Goal: Task Accomplishment & Management: Manage account settings

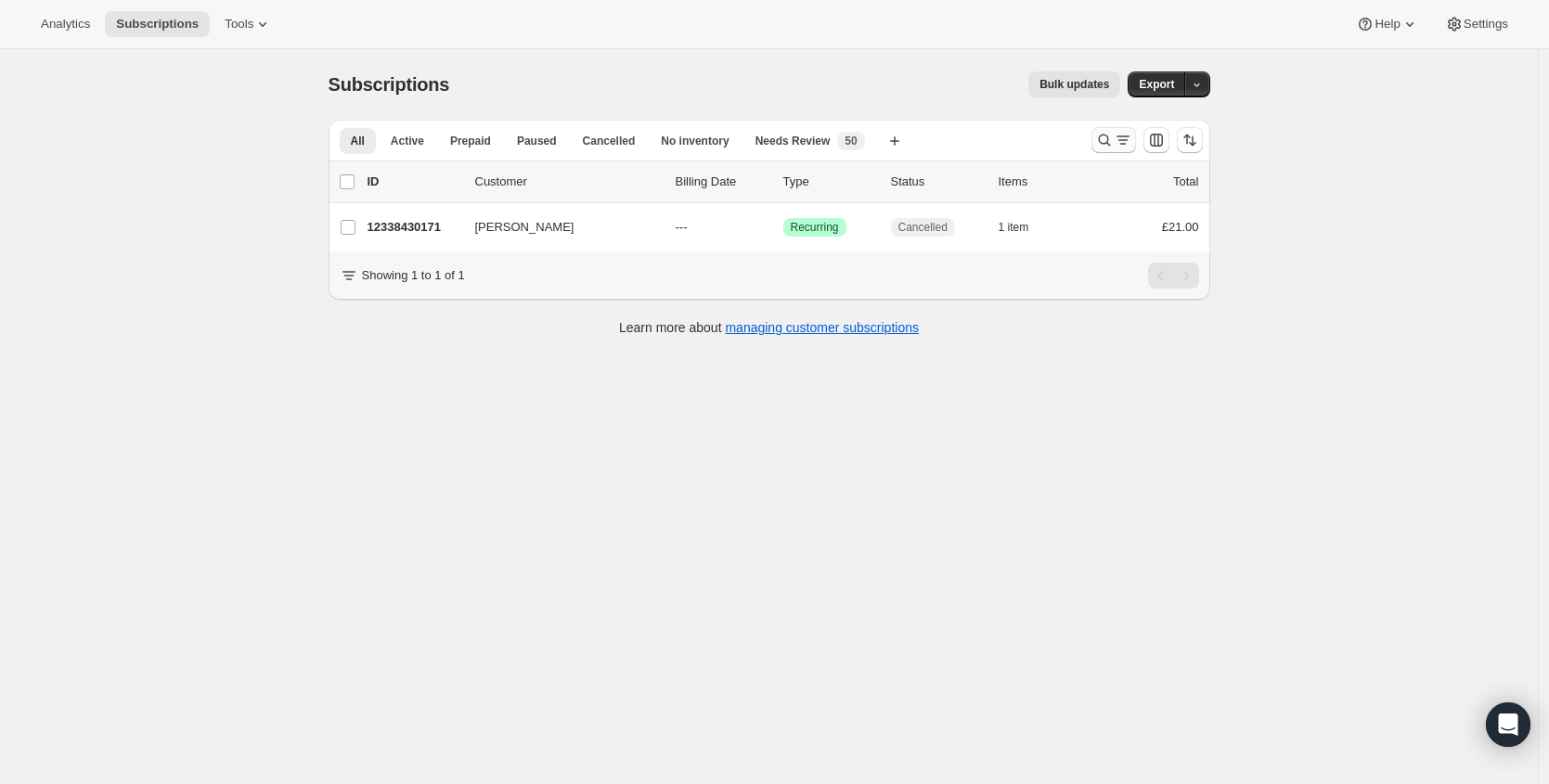
click at [1097, 142] on button "Search and filter results" at bounding box center [1113, 140] width 45 height 26
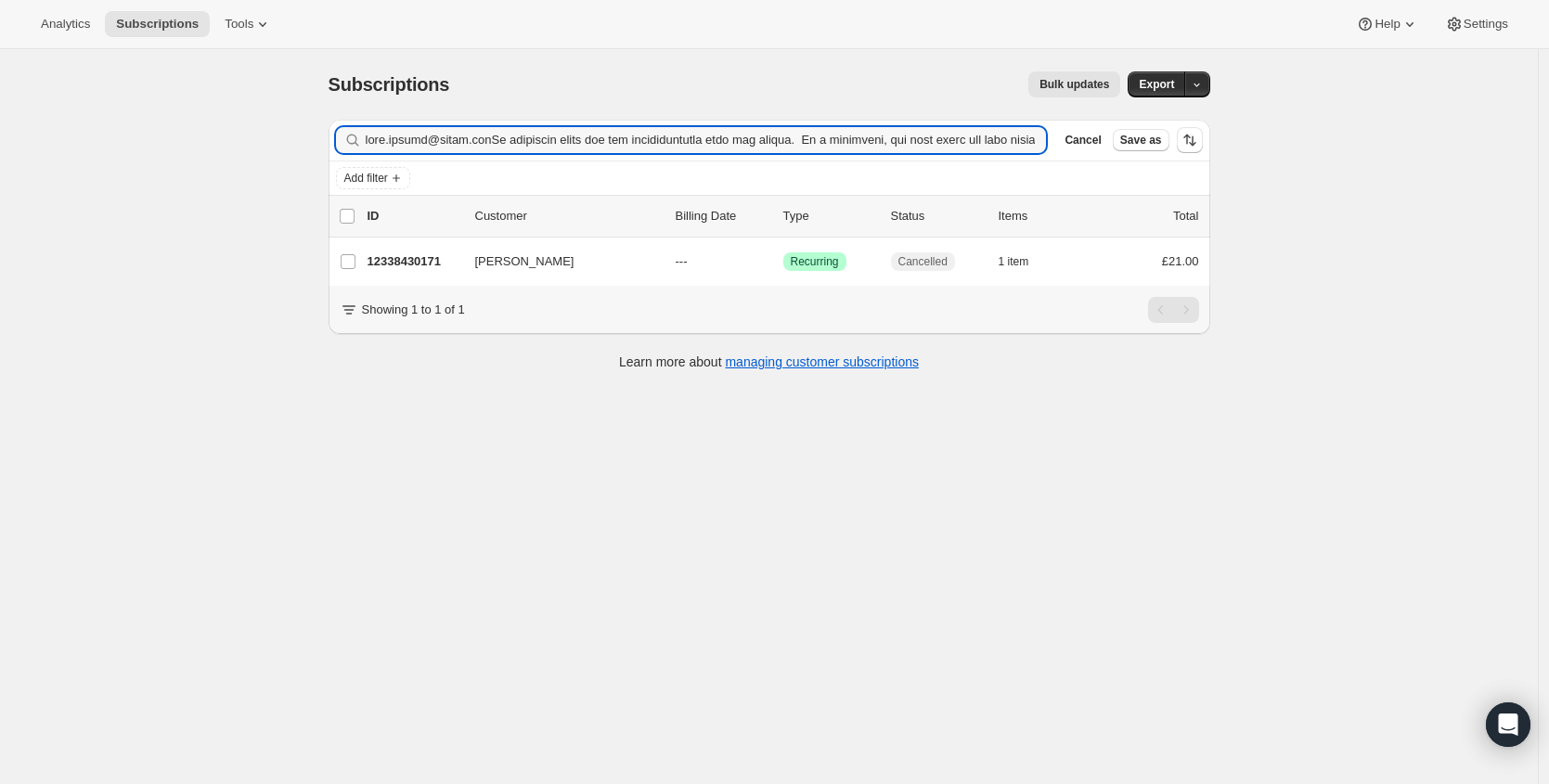
click at [919, 154] on div "Filter subscribers Clear Cancel Save as" at bounding box center [768, 140] width 882 height 41
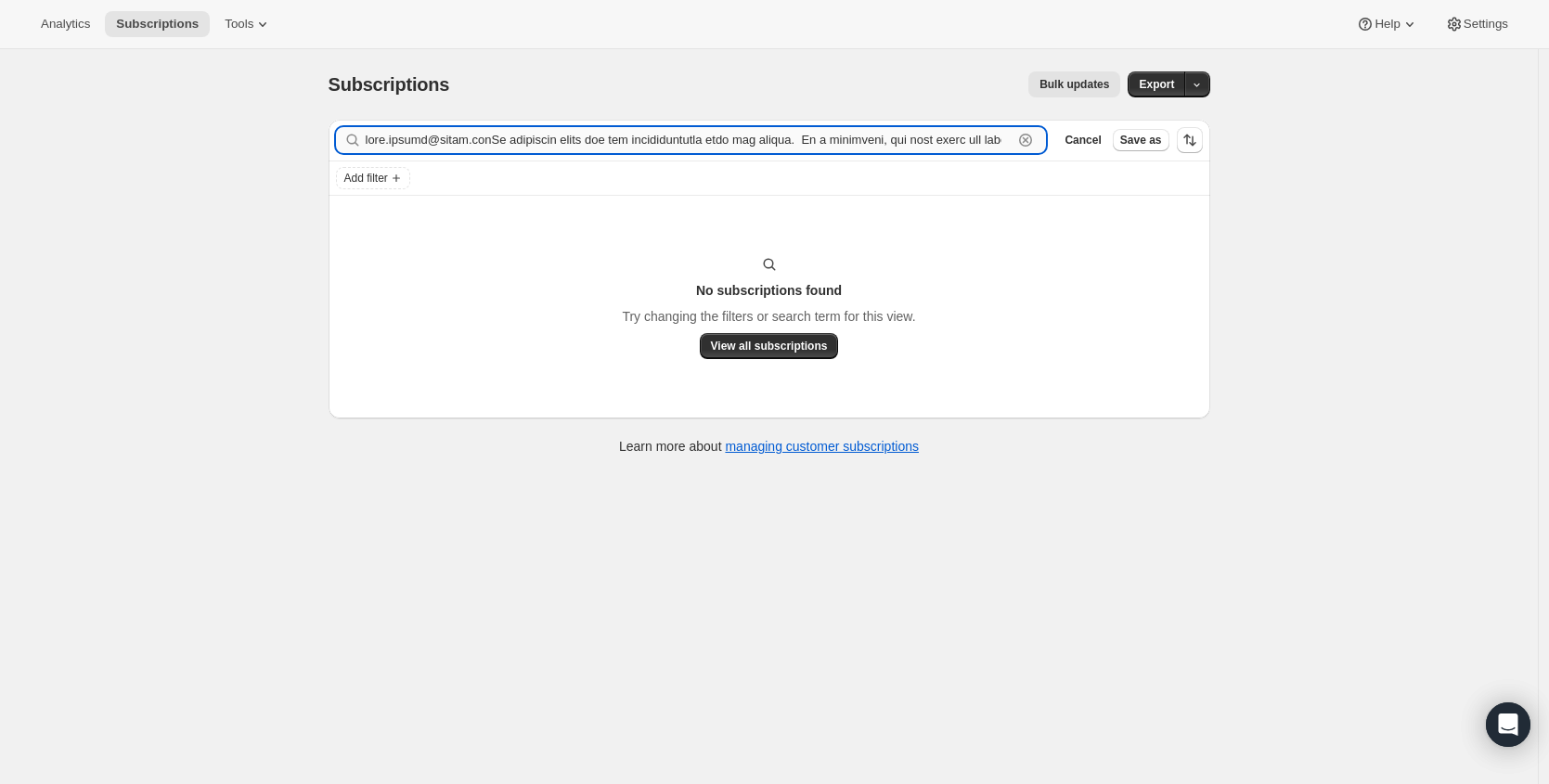
click at [986, 142] on input "Filter subscribers" at bounding box center [689, 140] width 648 height 26
paste input "[EMAIL_ADDRESS][DOMAIN_NAME]"
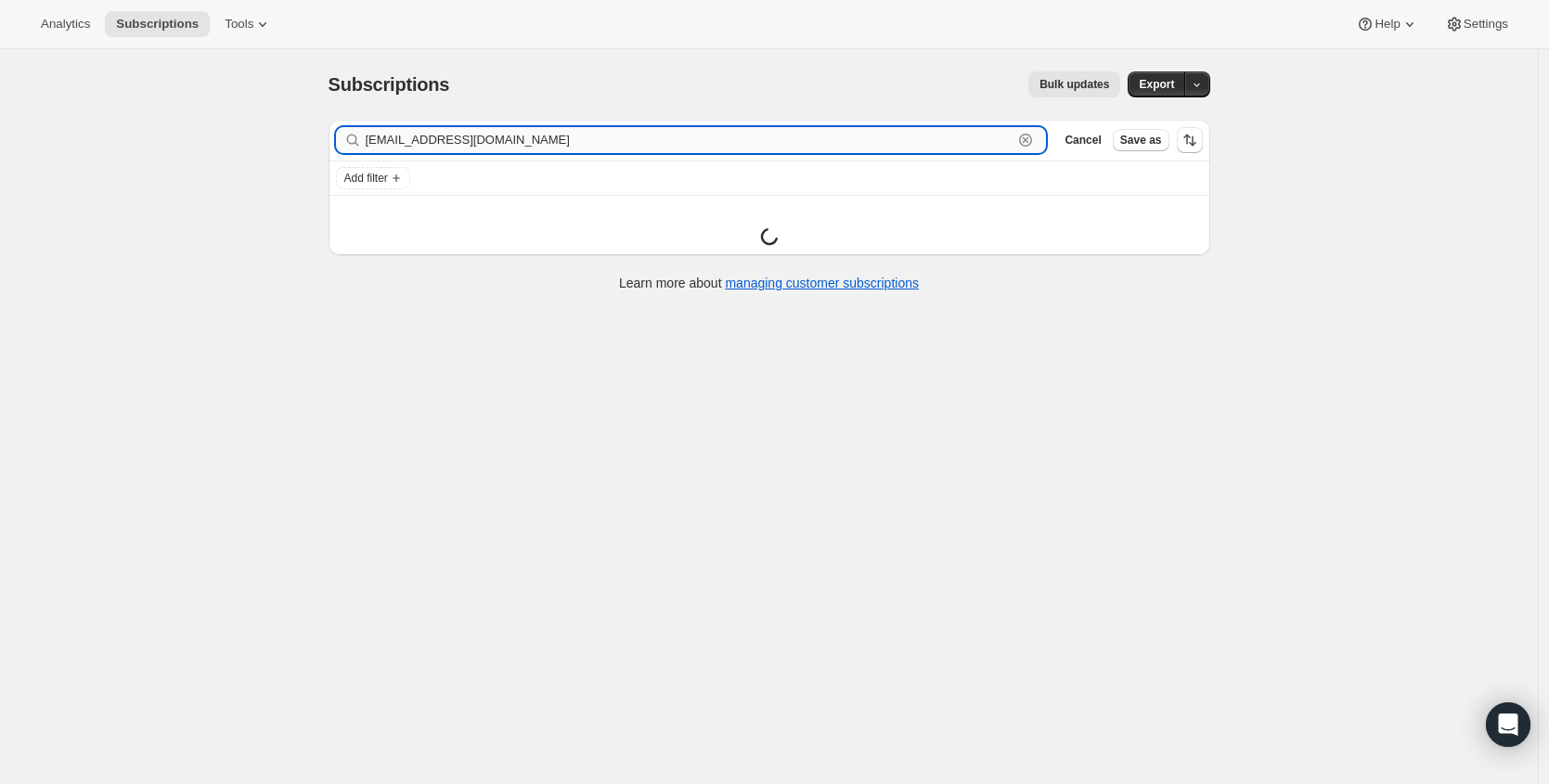
type input "[EMAIL_ADDRESS][DOMAIN_NAME]"
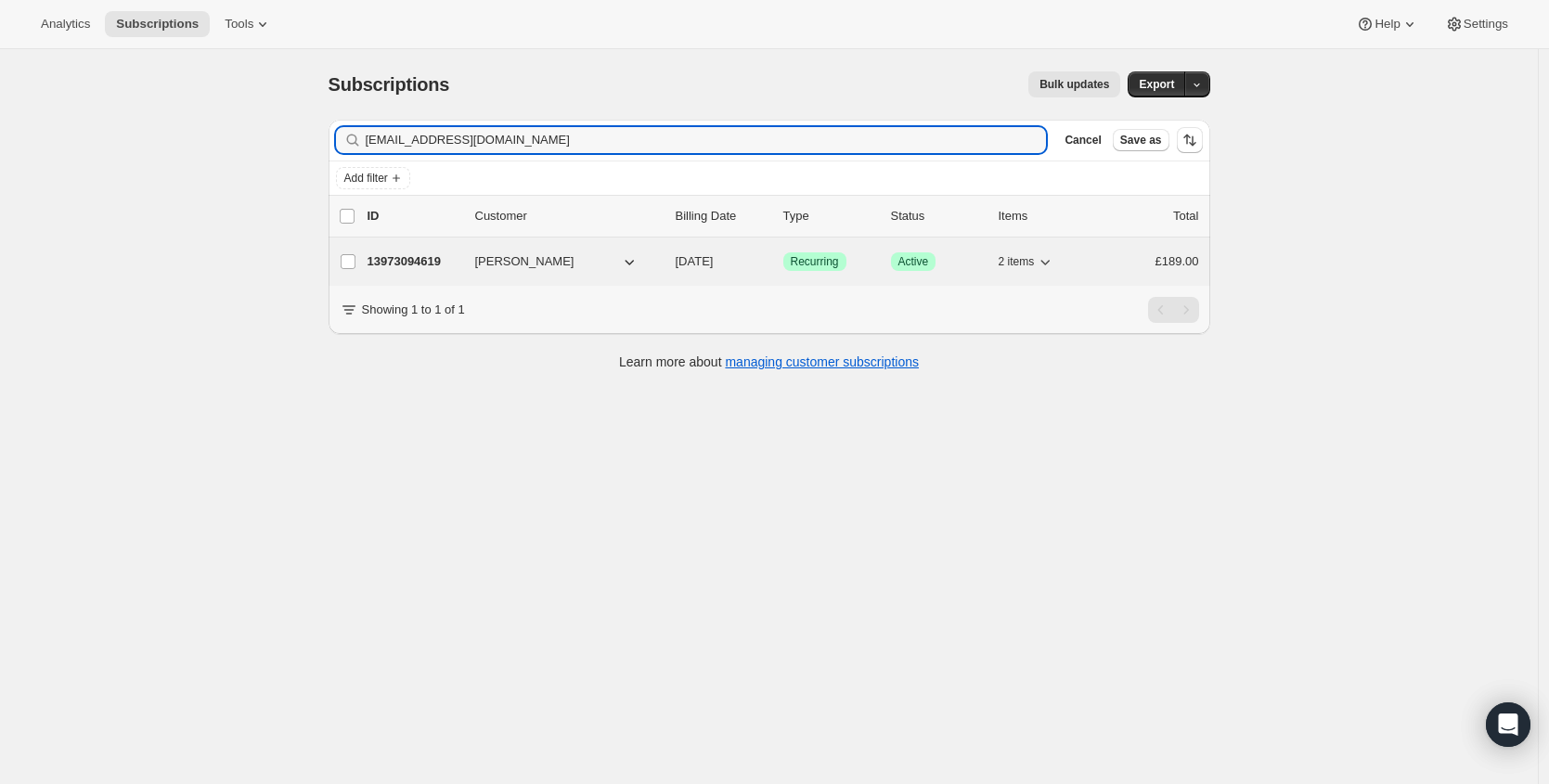
click at [408, 266] on p "13973094619" at bounding box center [413, 262] width 93 height 19
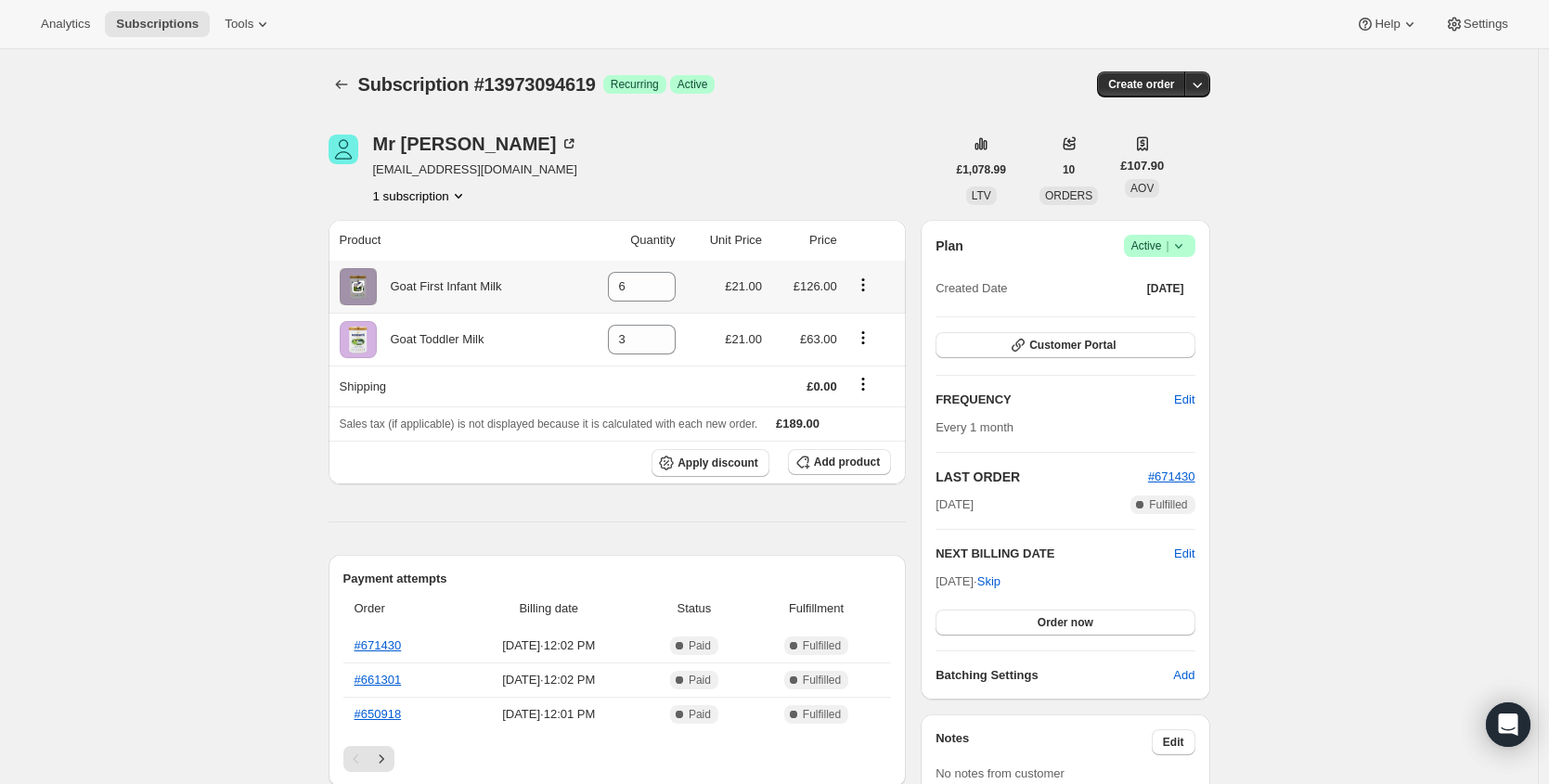
click at [864, 286] on icon "Product actions" at bounding box center [862, 284] width 3 height 3
click at [870, 329] on span "Remove" at bounding box center [868, 321] width 69 height 19
type input "0"
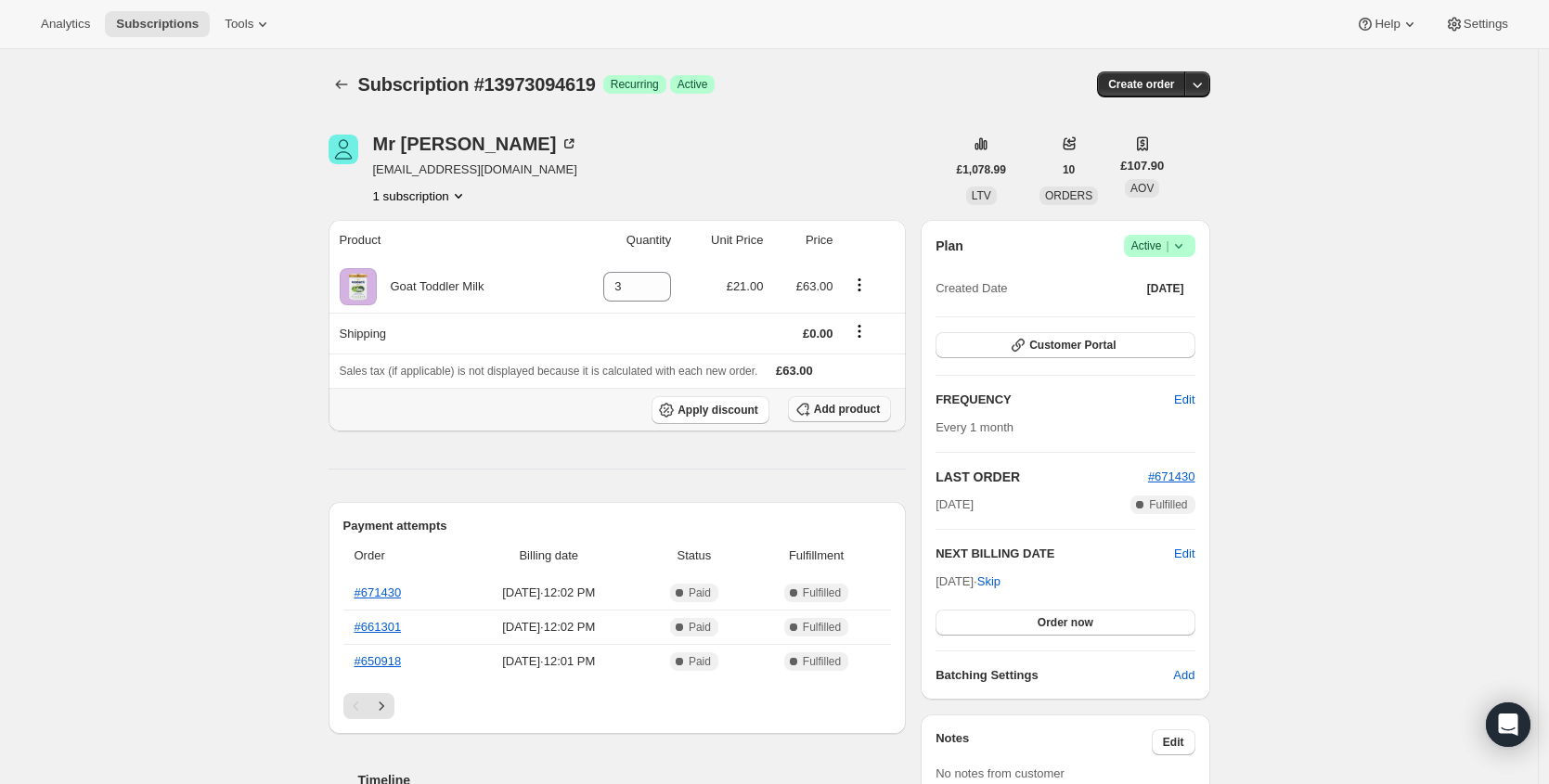
click at [880, 407] on span "Add product" at bounding box center [847, 409] width 65 height 15
click at [872, 421] on button "Add product" at bounding box center [839, 409] width 103 height 26
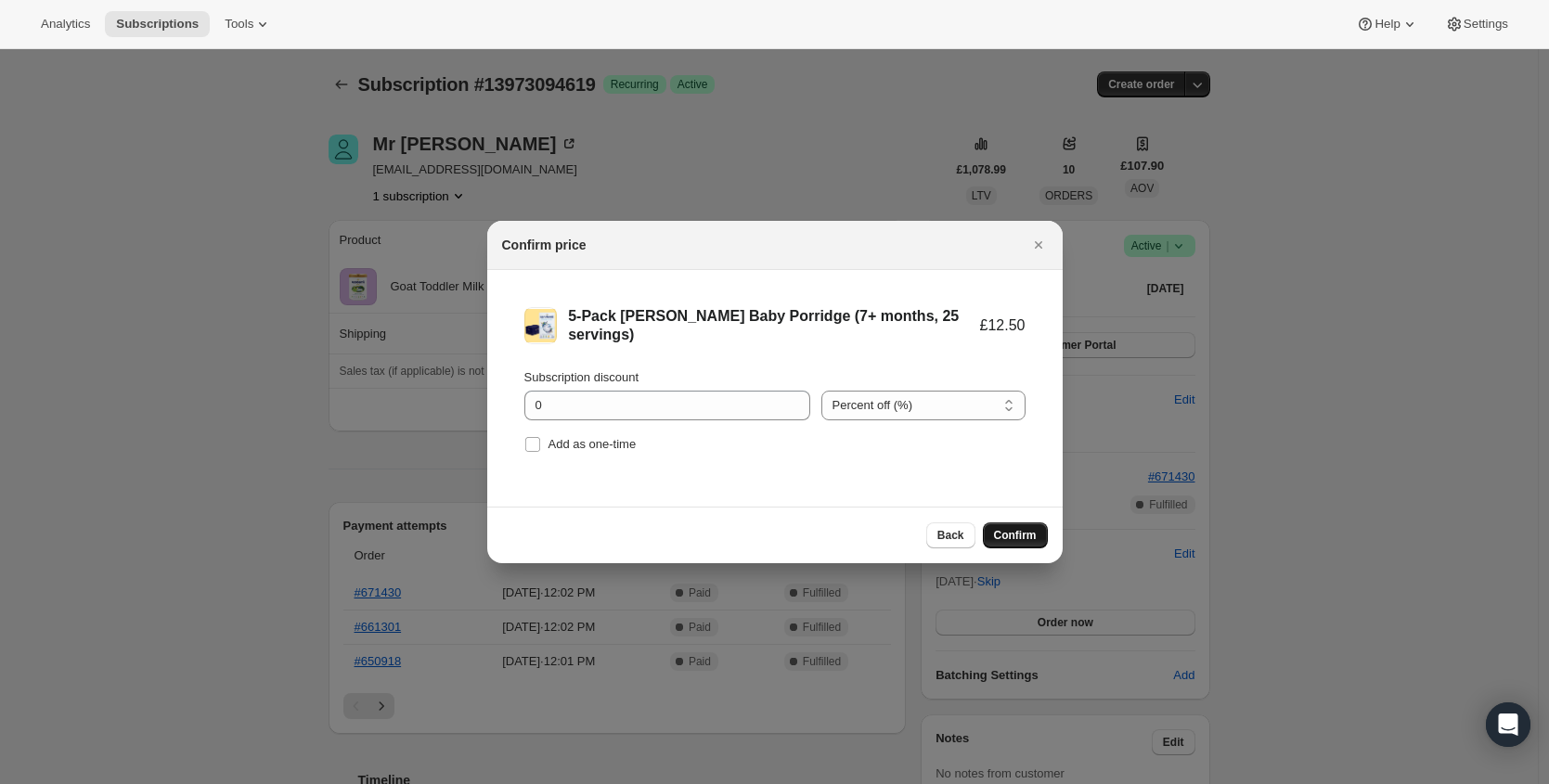
click at [1013, 535] on span "Confirm" at bounding box center [1015, 535] width 43 height 15
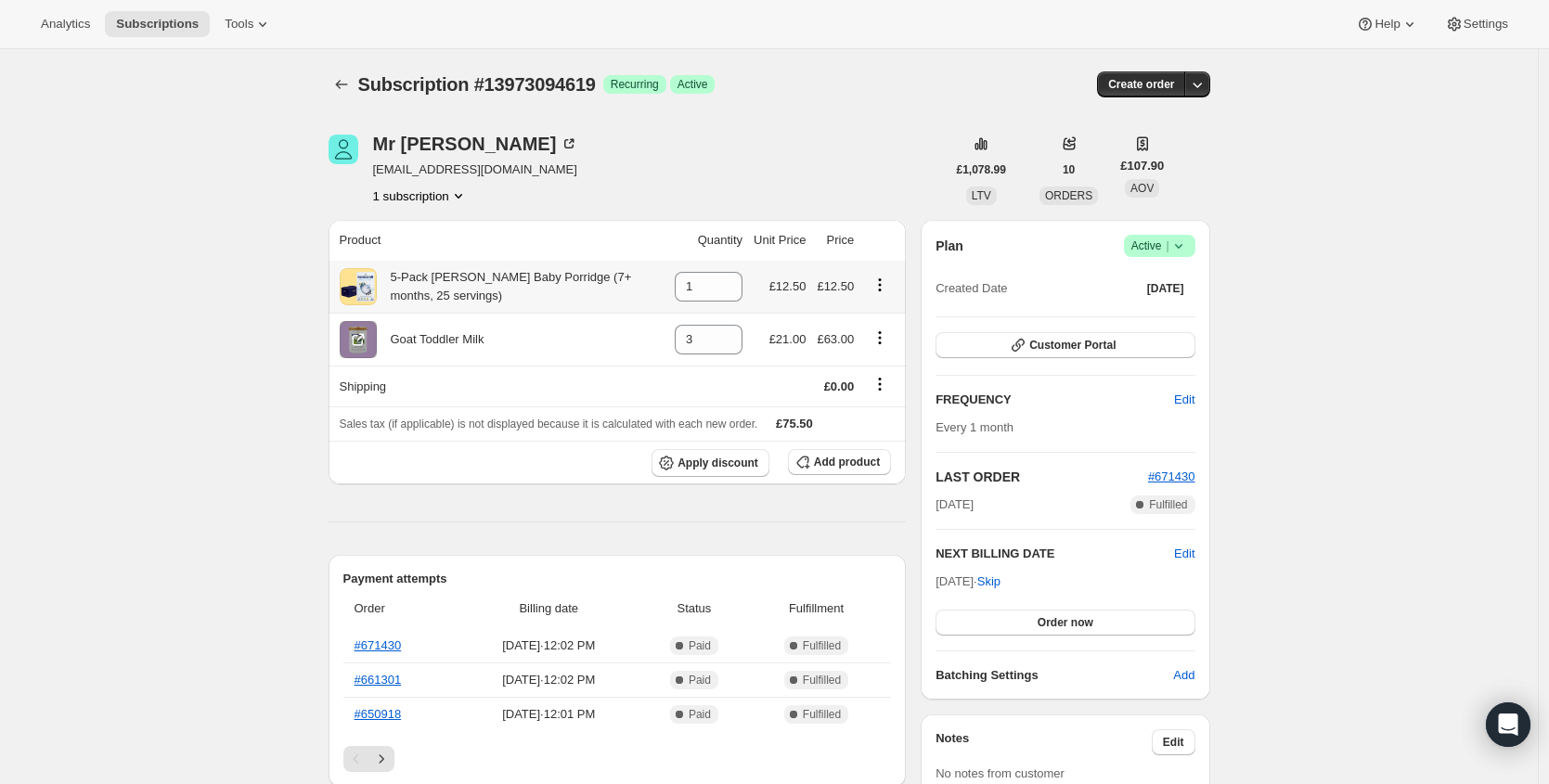
click at [489, 281] on div "5-Pack [PERSON_NAME] Baby Porridge (7+ months, 25 servings)" at bounding box center [521, 287] width 288 height 37
click at [489, 280] on div "5-Pack [PERSON_NAME] Baby Porridge (7+ months, 25 servings)" at bounding box center [521, 287] width 288 height 37
copy div "5-Pack [PERSON_NAME] Baby Porridge (7+ months, 25 servings)"
